Goal: Find specific page/section: Find specific page/section

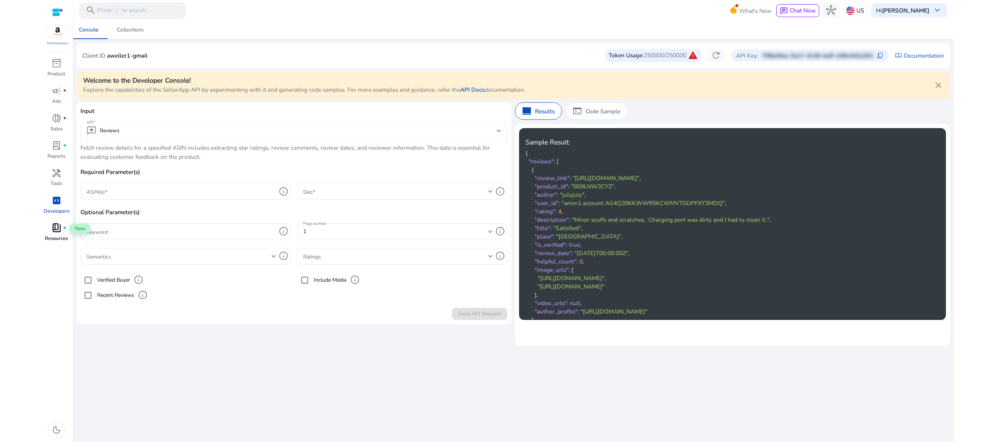
click at [64, 234] on div "book_4 fiber_manual_record" at bounding box center [56, 228] width 23 height 13
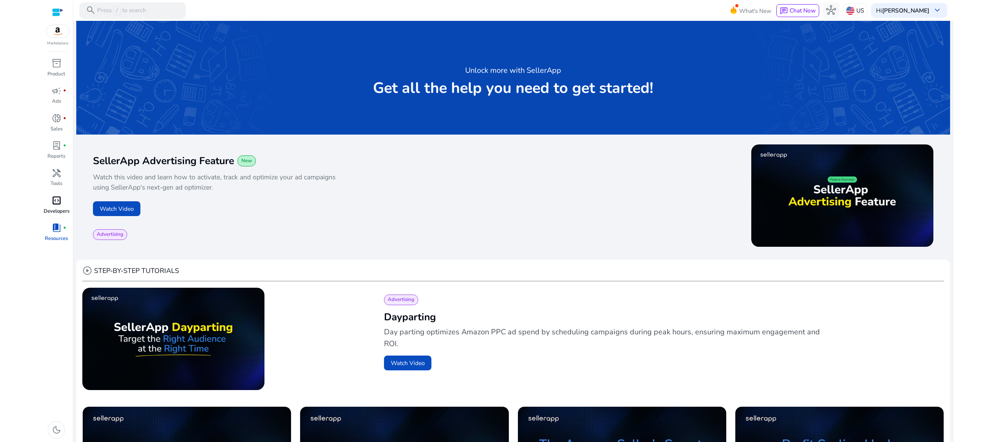
click at [55, 206] on span "code_blocks" at bounding box center [57, 201] width 10 height 10
